Goal: Book appointment/travel/reservation

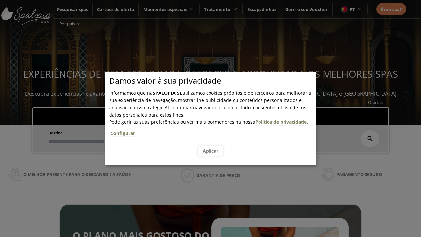
scroll to position [112, 0]
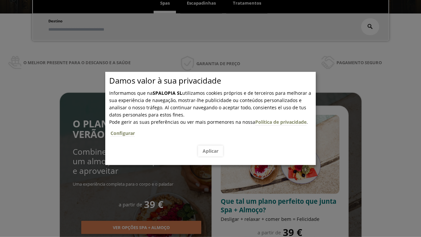
click at [201, 3] on span "Escapadinhas" at bounding box center [201, 3] width 29 height 6
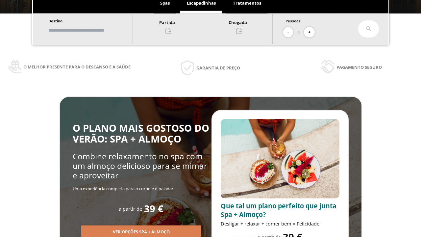
click at [93, 30] on input "text" at bounding box center [87, 31] width 82 height 12
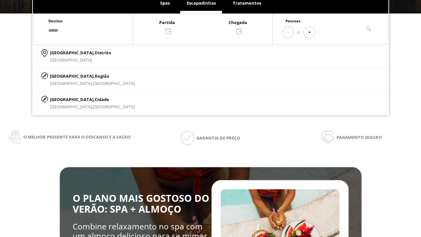
type input "******"
click at [66, 99] on p "[GEOGRAPHIC_DATA], Cidade" at bounding box center [92, 99] width 84 height 7
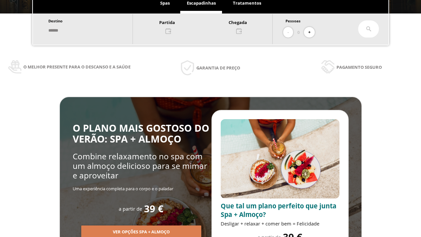
click at [209, 26] on div at bounding box center [202, 26] width 139 height 16
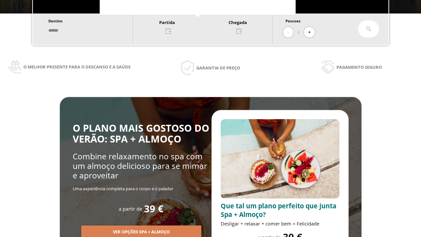
scroll to position [0, 0]
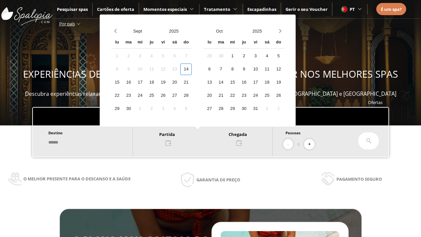
click at [134, 82] on div "16" at bounding box center [129, 83] width 12 height 12
click at [146, 82] on div "17" at bounding box center [140, 83] width 12 height 12
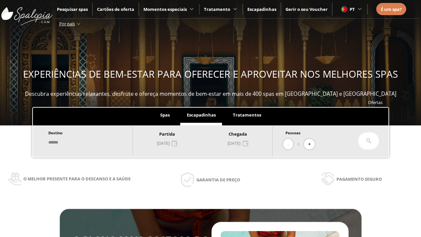
click at [311, 144] on button "+" at bounding box center [309, 144] width 11 height 11
click at [369, 141] on icon at bounding box center [368, 140] width 5 height 5
